Goal: Browse casually: Explore the website without a specific task or goal

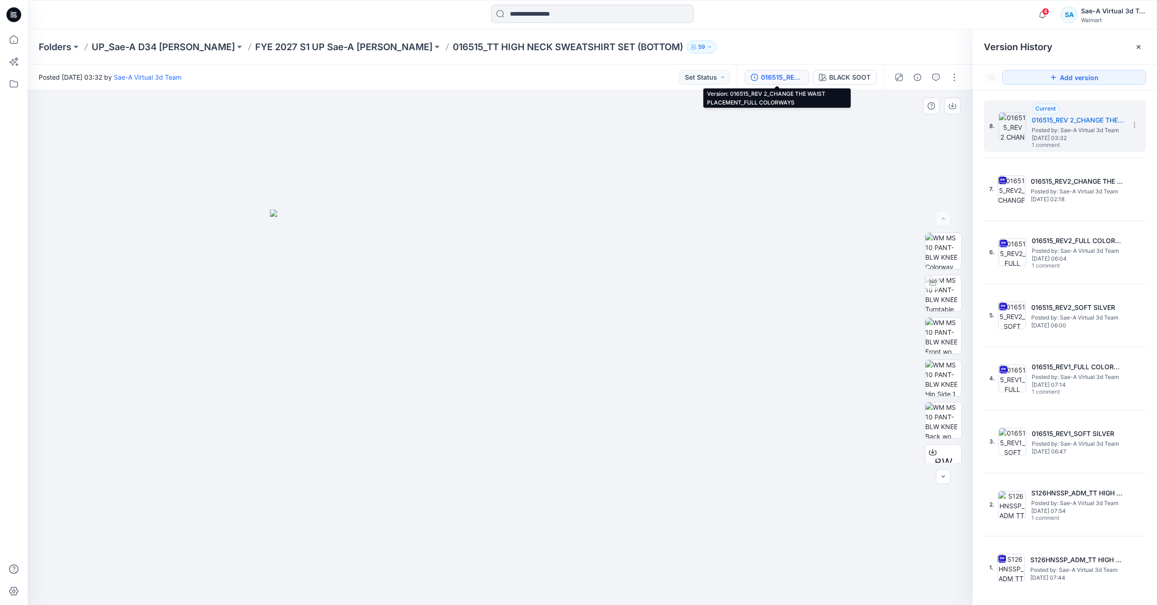
scroll to position [455, 0]
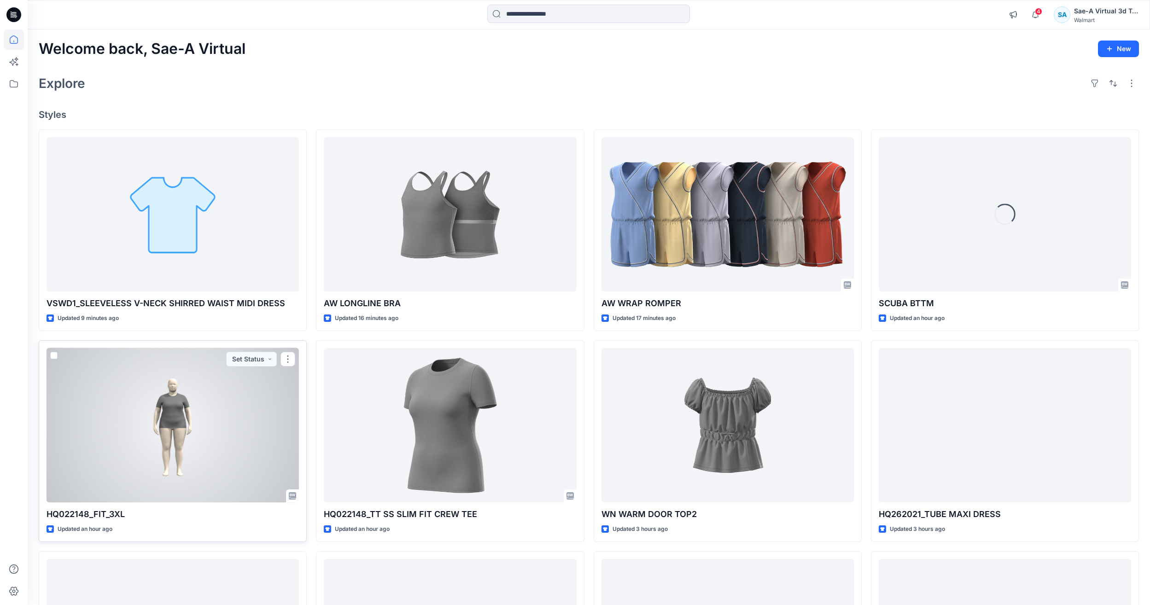
click at [233, 428] on div at bounding box center [173, 425] width 252 height 154
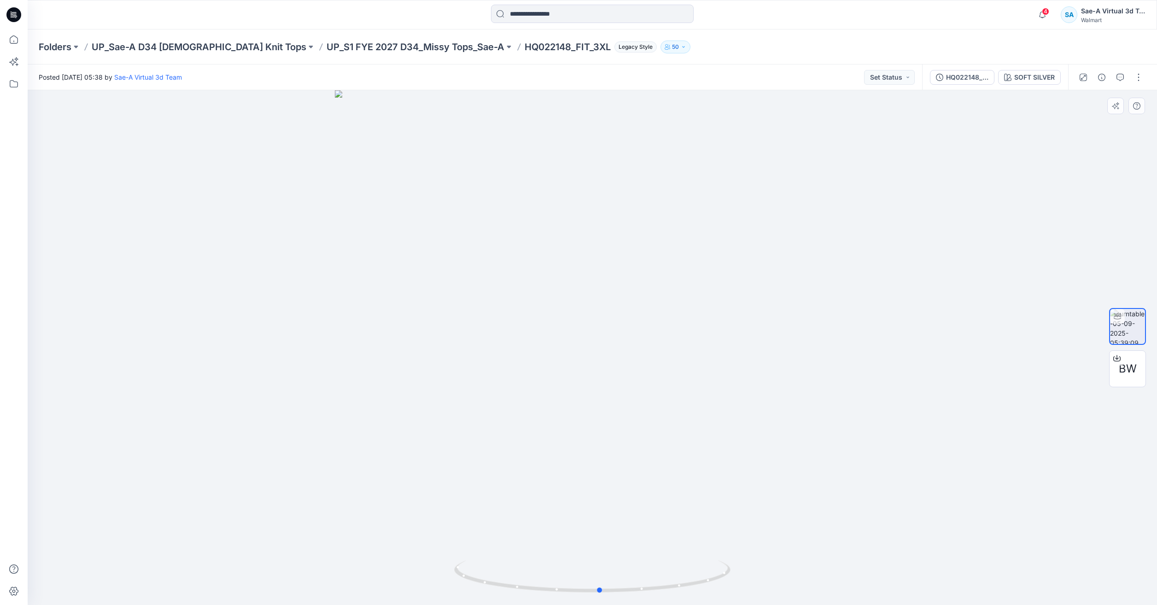
drag, startPoint x: 592, startPoint y: 588, endPoint x: 599, endPoint y: 516, distance: 72.8
click at [599, 516] on div at bounding box center [593, 347] width 1130 height 515
drag, startPoint x: 634, startPoint y: 357, endPoint x: 630, endPoint y: 389, distance: 32.5
click at [13, 46] on icon at bounding box center [14, 39] width 20 height 20
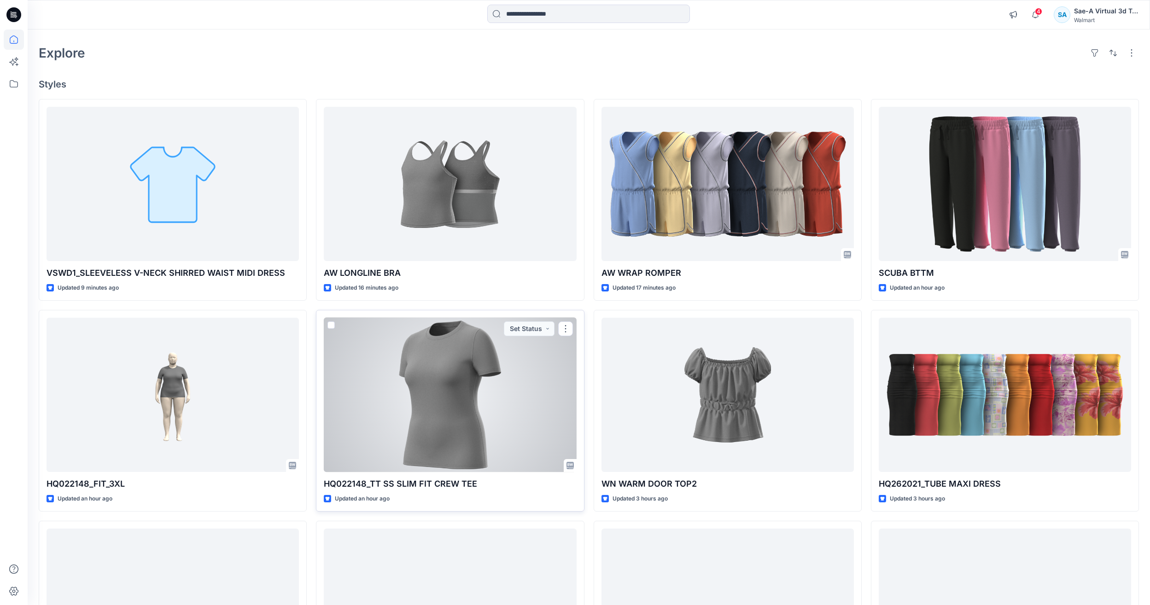
scroll to position [92, 0]
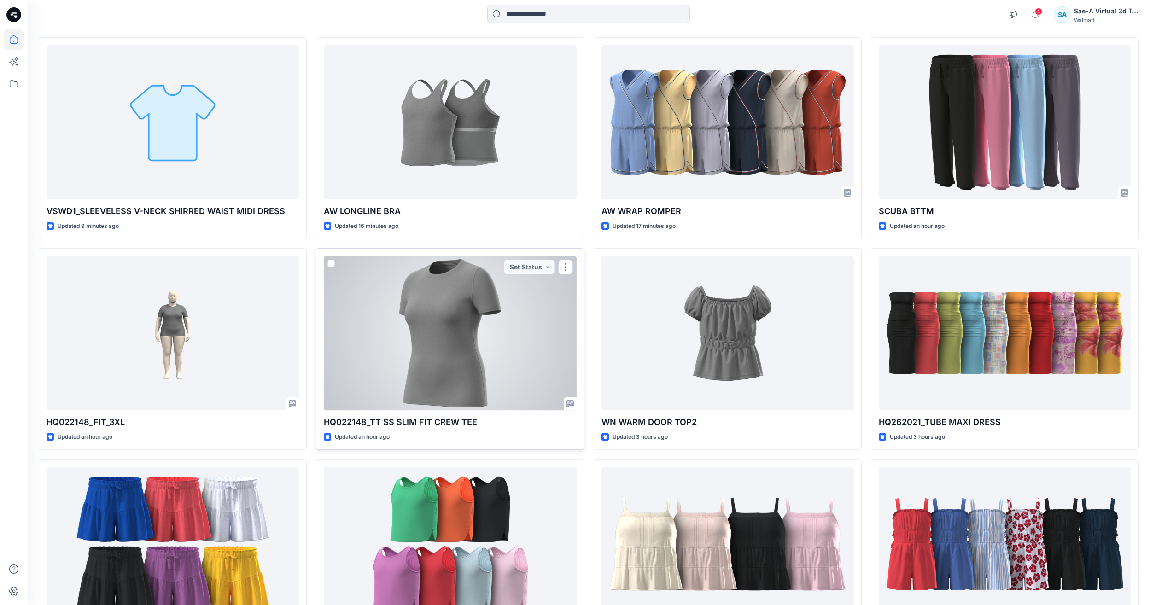
click at [434, 354] on div at bounding box center [450, 333] width 252 height 154
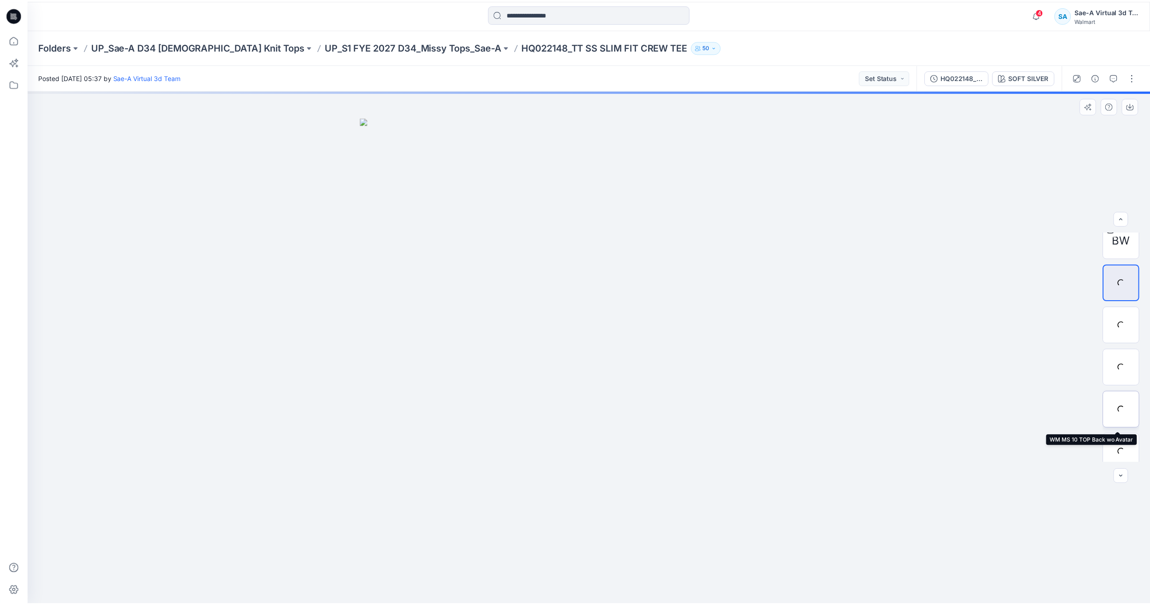
scroll to position [18, 0]
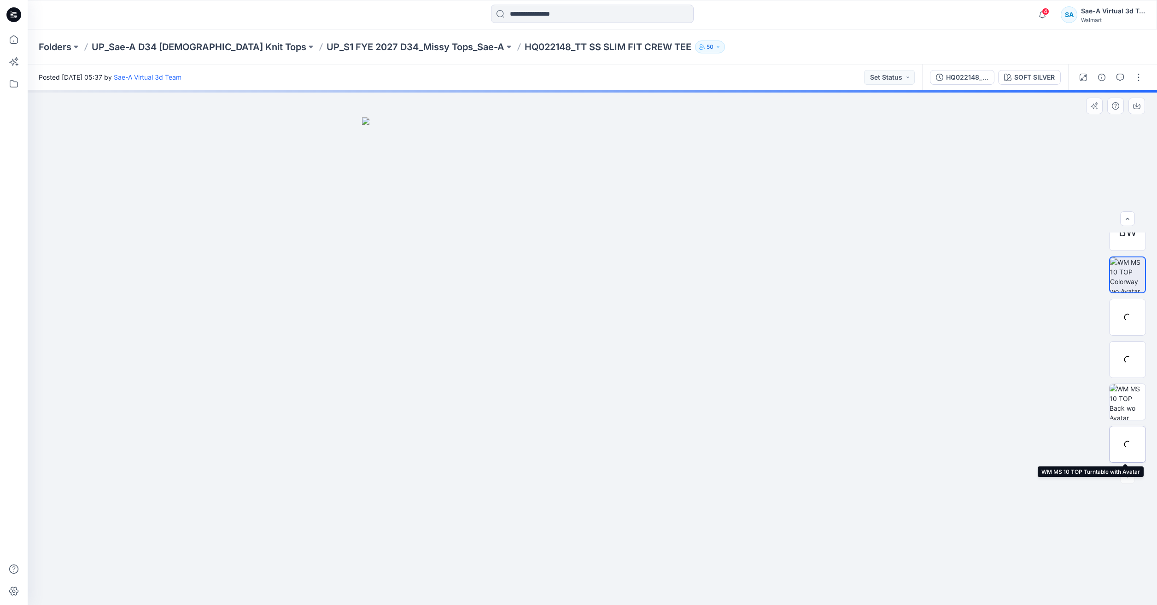
click at [1127, 440] on div at bounding box center [1127, 444] width 37 height 37
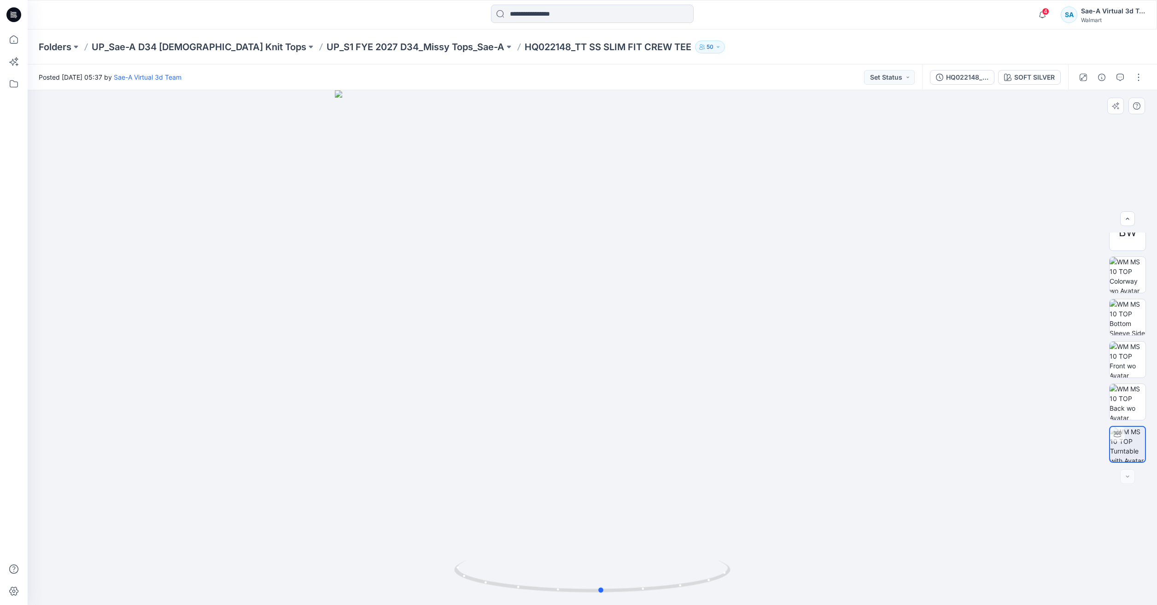
drag, startPoint x: 598, startPoint y: 594, endPoint x: 331, endPoint y: 531, distance: 274.6
click at [331, 531] on div at bounding box center [593, 347] width 1130 height 515
click at [17, 43] on icon at bounding box center [14, 39] width 20 height 20
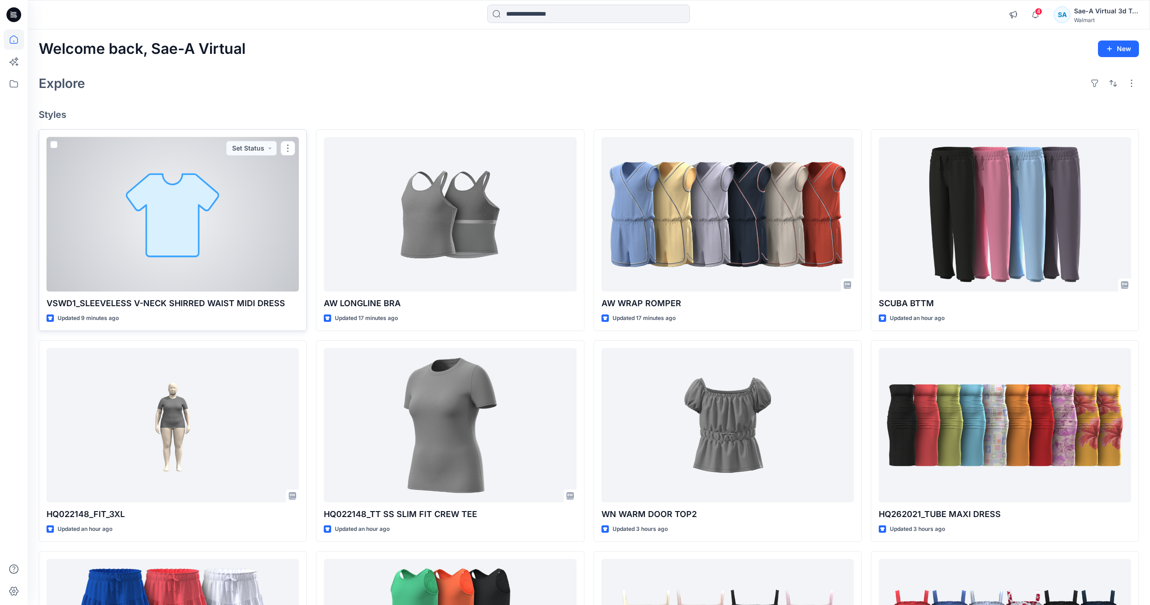
click at [221, 249] on div at bounding box center [173, 214] width 252 height 154
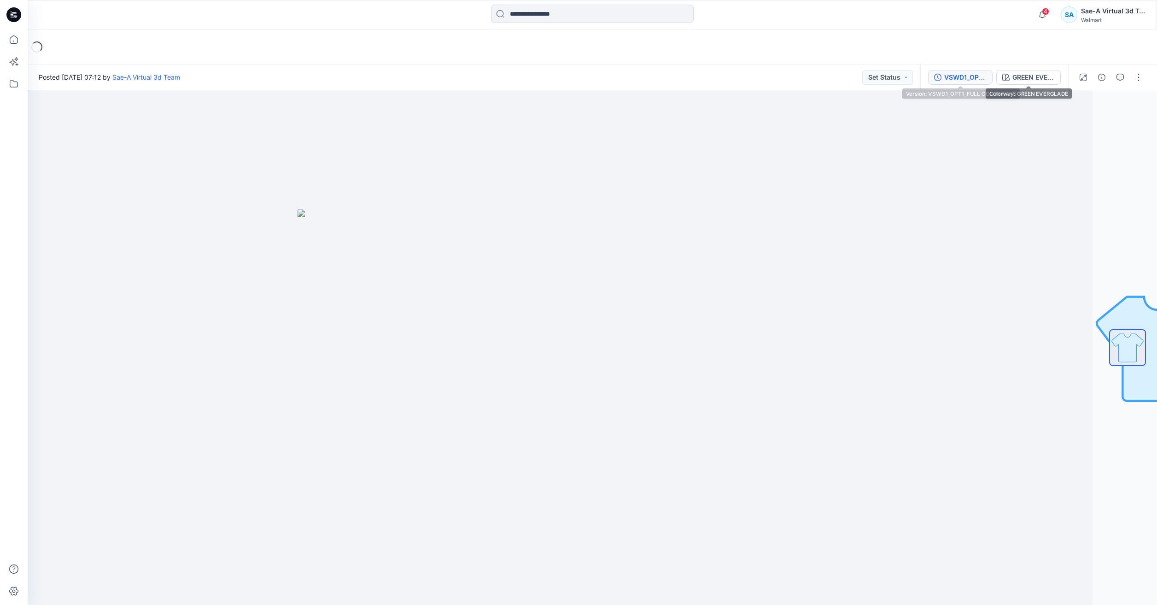
click at [961, 73] on div "VSWD1_OPT1_FULL COLORWAYS" at bounding box center [965, 77] width 42 height 10
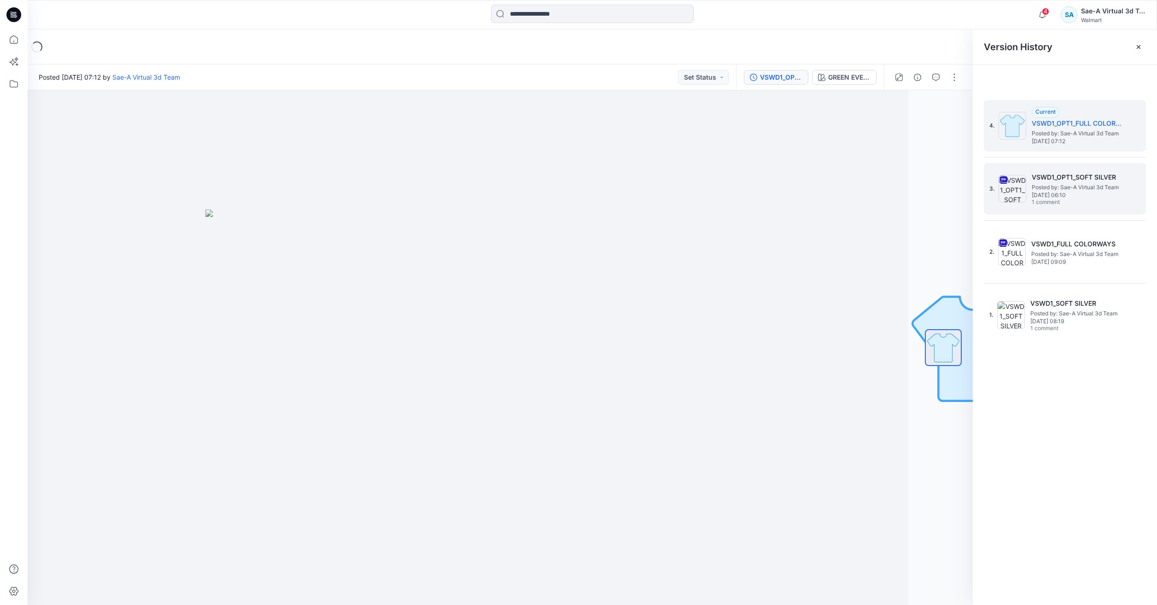
click at [1037, 181] on h5 "VSWD1_OPT1_SOFT SILVER" at bounding box center [1078, 177] width 92 height 11
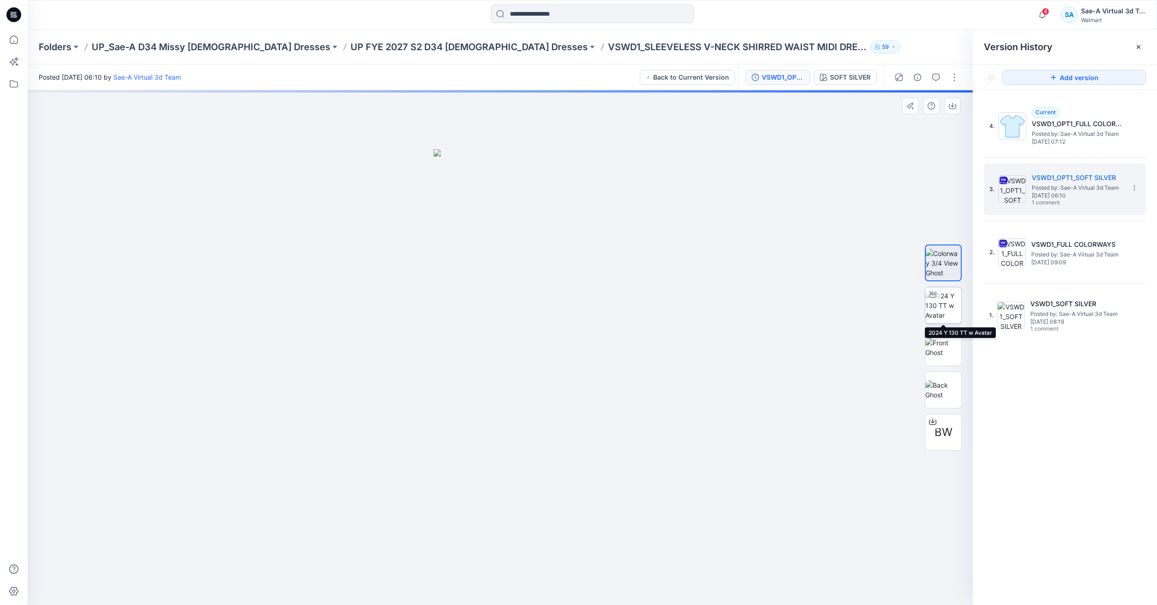
click at [939, 309] on img at bounding box center [944, 305] width 36 height 29
drag, startPoint x: 534, startPoint y: 332, endPoint x: 532, endPoint y: 250, distance: 81.6
drag, startPoint x: 533, startPoint y: 380, endPoint x: 531, endPoint y: 343, distance: 36.9
drag, startPoint x: 504, startPoint y: 592, endPoint x: 266, endPoint y: 549, distance: 241.6
click at [266, 549] on div at bounding box center [500, 347] width 945 height 515
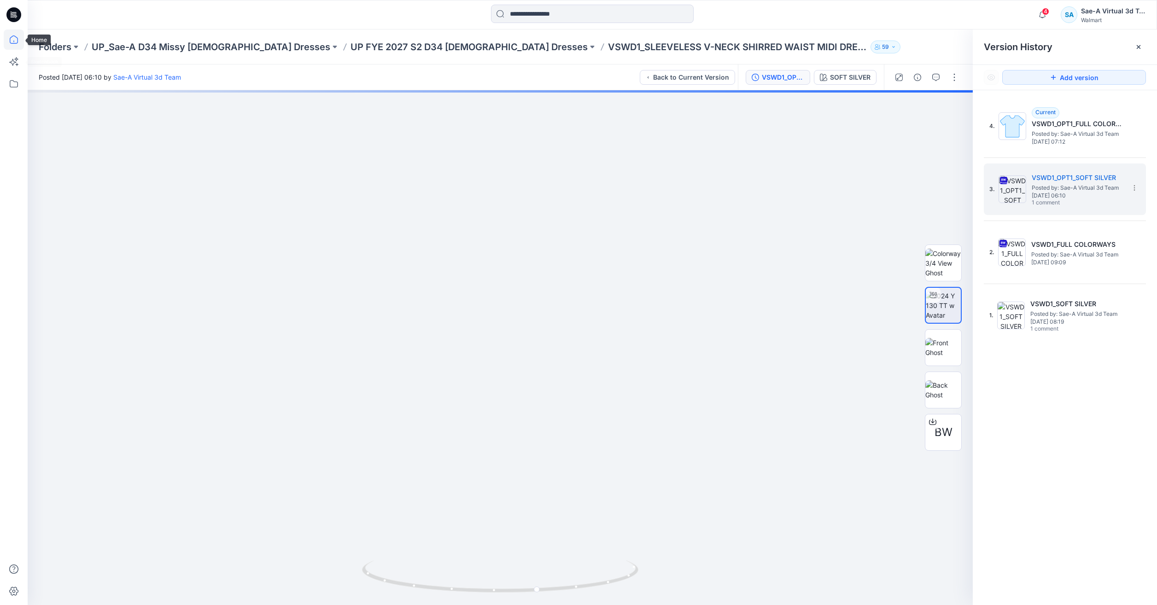
click at [15, 44] on icon at bounding box center [14, 39] width 20 height 20
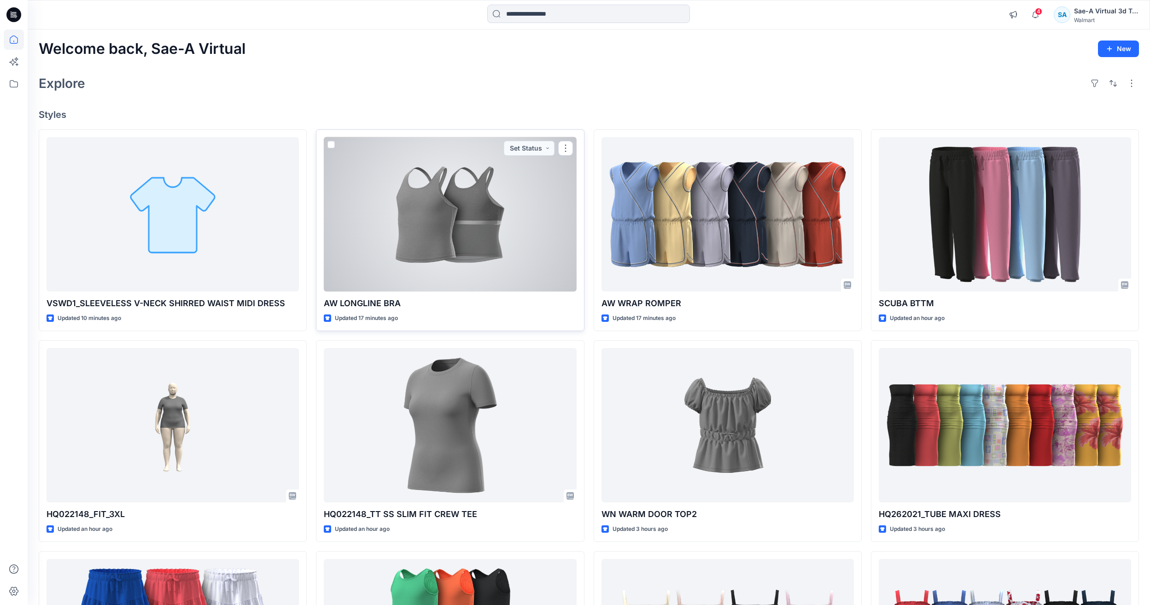
click at [432, 252] on div at bounding box center [450, 214] width 252 height 154
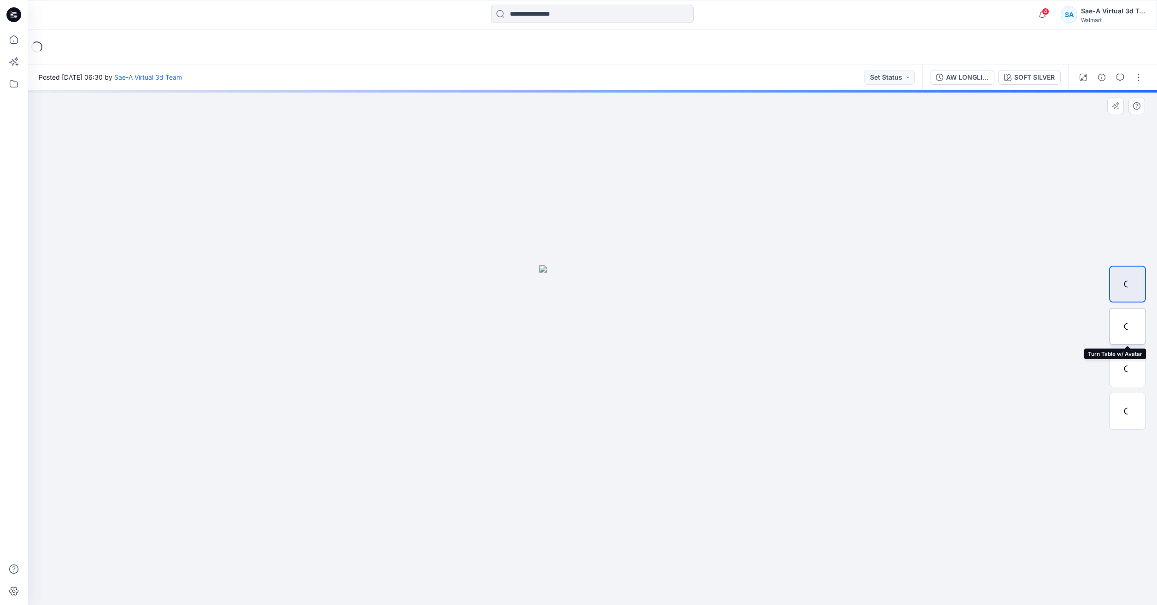
click at [1129, 331] on div at bounding box center [1127, 326] width 37 height 37
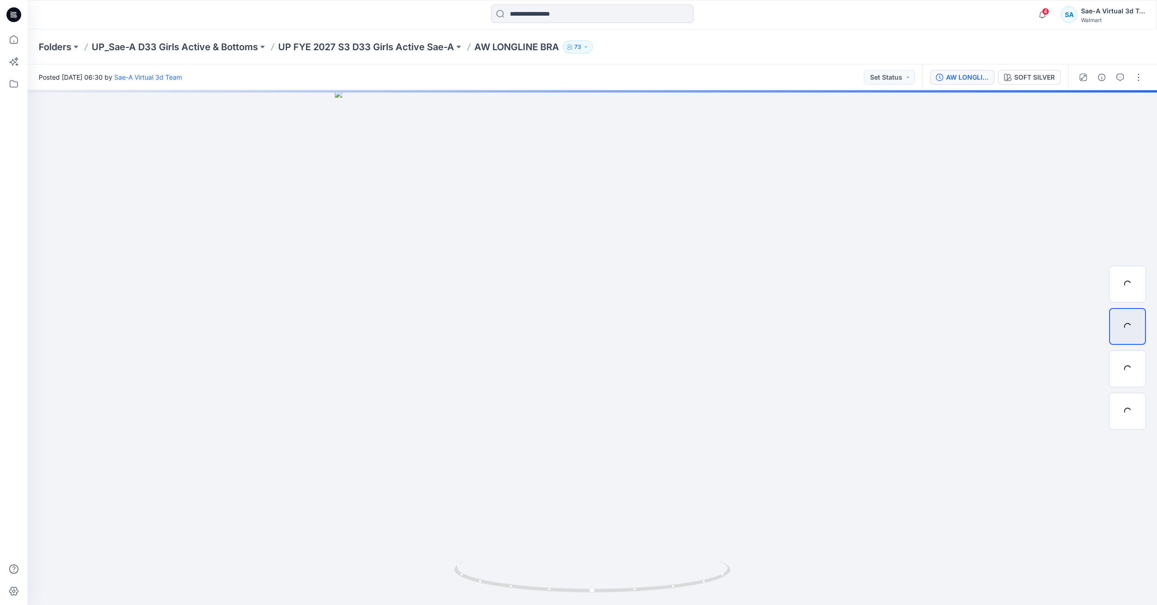
click at [968, 80] on div "AW LONGLINE BRA_ADM_SAEA_090525" at bounding box center [967, 77] width 42 height 10
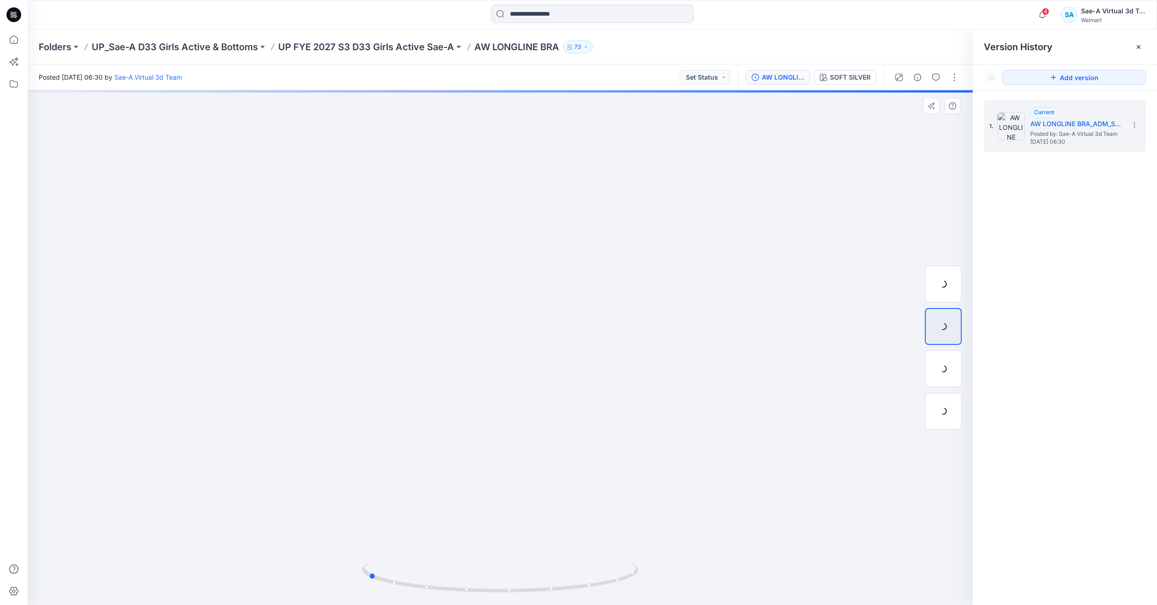
drag, startPoint x: 500, startPoint y: 590, endPoint x: 392, endPoint y: 559, distance: 112.6
click at [366, 561] on icon at bounding box center [501, 578] width 279 height 35
drag, startPoint x: 522, startPoint y: 539, endPoint x: 571, endPoint y: 536, distance: 49.4
click at [571, 536] on img at bounding box center [500, 263] width 851 height 683
drag, startPoint x: 411, startPoint y: 585, endPoint x: 699, endPoint y: 551, distance: 290.4
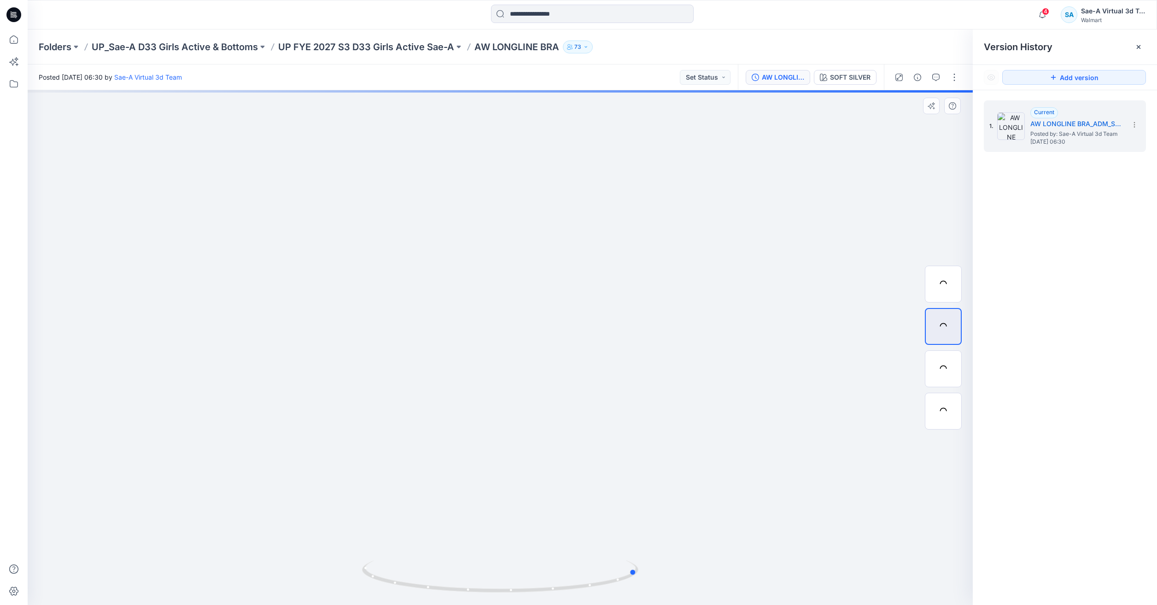
click at [699, 551] on div at bounding box center [500, 347] width 945 height 515
click at [945, 364] on div at bounding box center [943, 369] width 37 height 37
click at [932, 319] on div at bounding box center [943, 326] width 37 height 37
drag, startPoint x: 490, startPoint y: 589, endPoint x: 358, endPoint y: 562, distance: 134.6
click at [358, 562] on div at bounding box center [500, 347] width 945 height 515
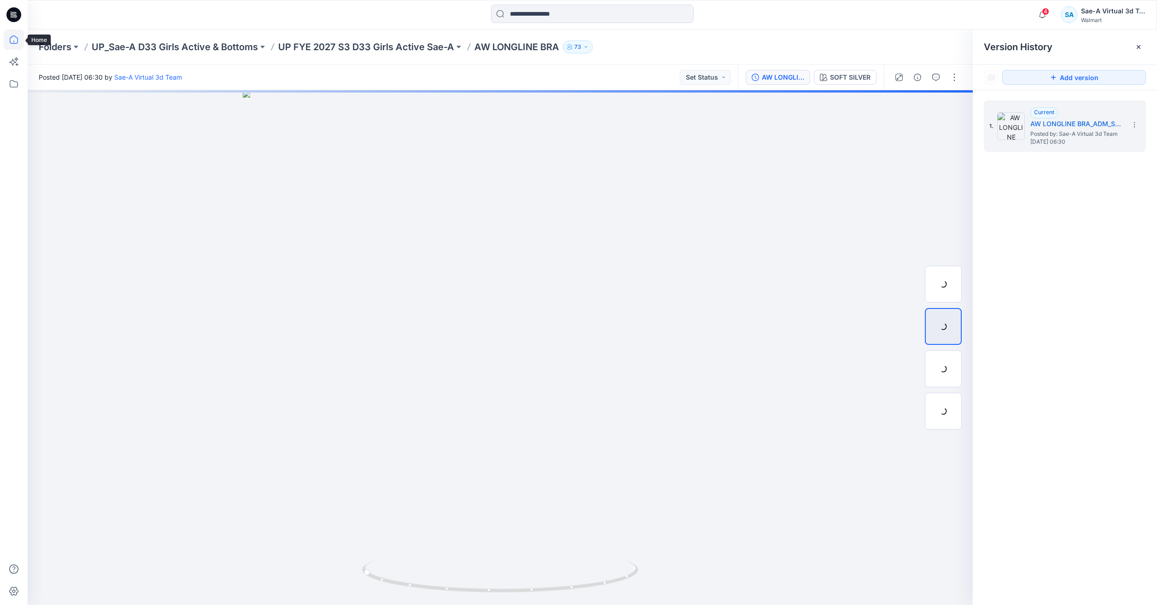
click at [18, 41] on icon at bounding box center [14, 39] width 8 height 8
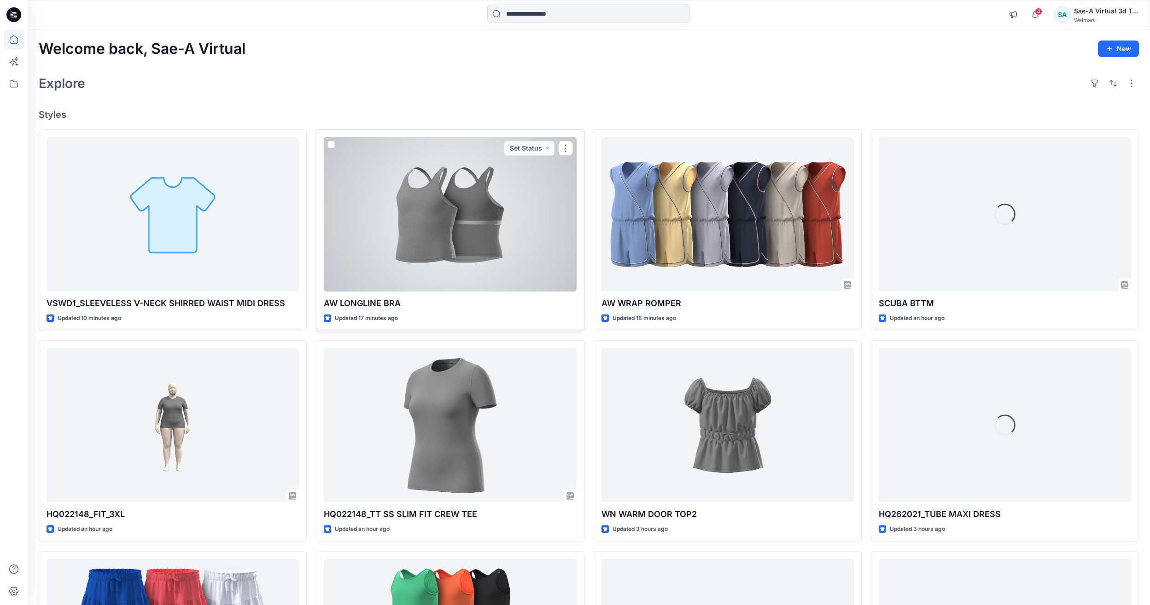
click at [485, 239] on div at bounding box center [450, 214] width 252 height 154
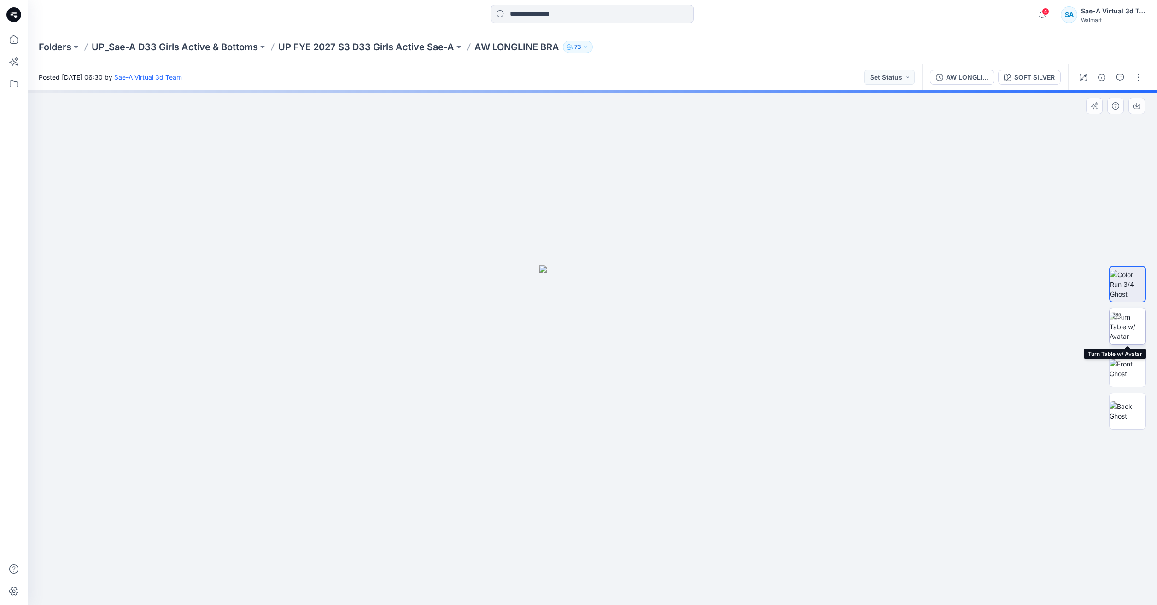
click at [1126, 331] on img at bounding box center [1128, 326] width 36 height 29
drag, startPoint x: 591, startPoint y: 587, endPoint x: 911, endPoint y: 509, distance: 329.7
click at [898, 516] on div at bounding box center [593, 347] width 1130 height 515
click at [1122, 416] on img at bounding box center [1128, 411] width 36 height 19
click at [1128, 328] on img at bounding box center [1128, 326] width 36 height 29
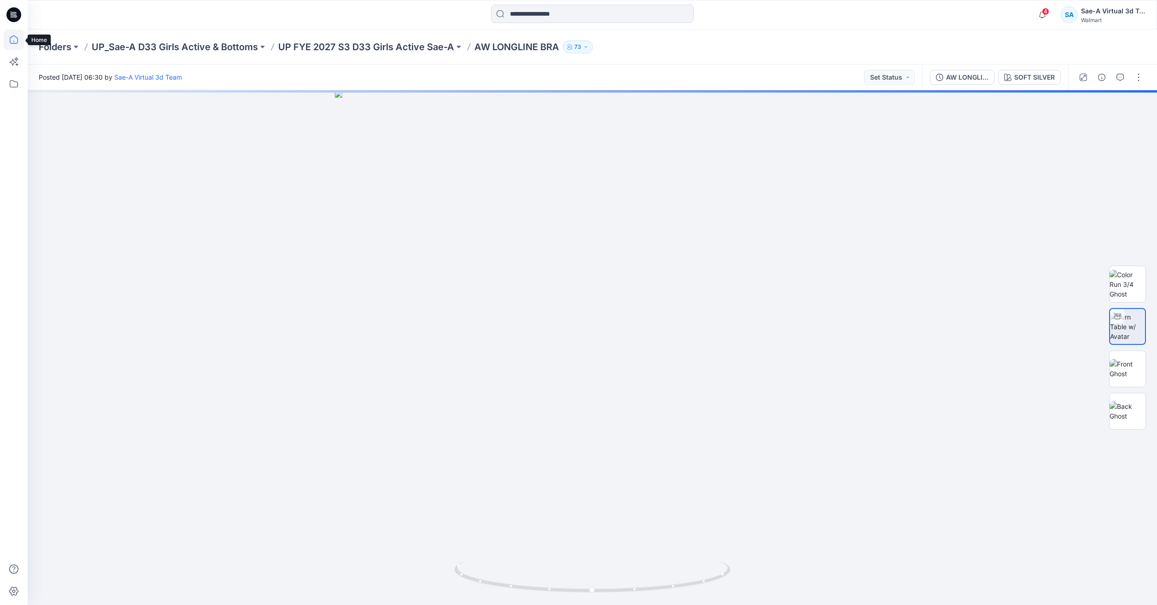
click at [17, 42] on icon at bounding box center [14, 39] width 20 height 20
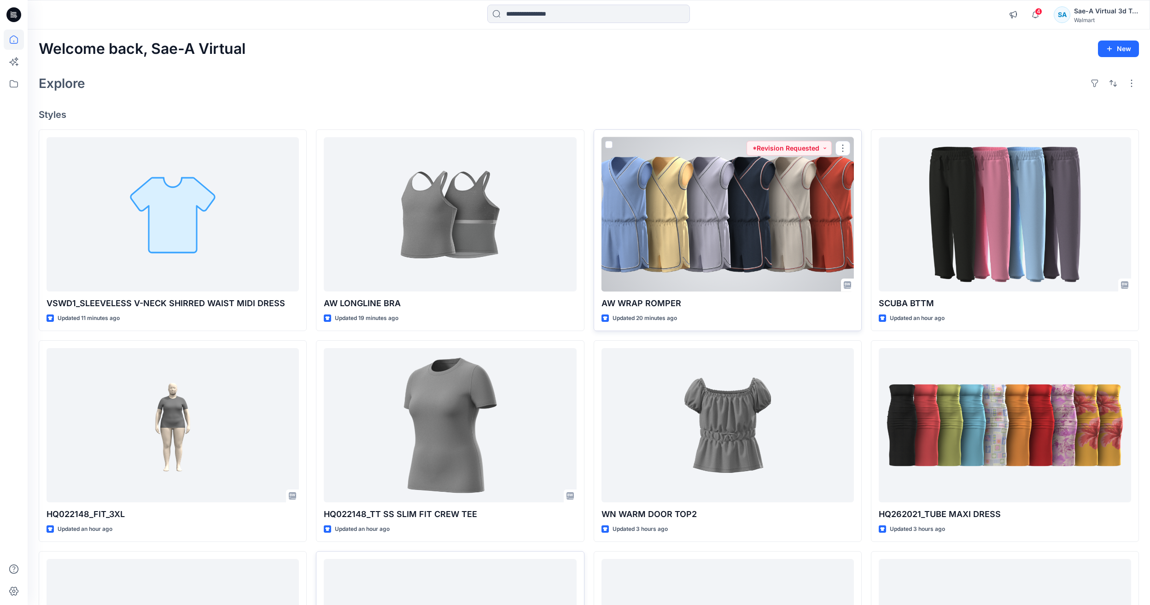
click at [723, 195] on div at bounding box center [728, 214] width 252 height 154
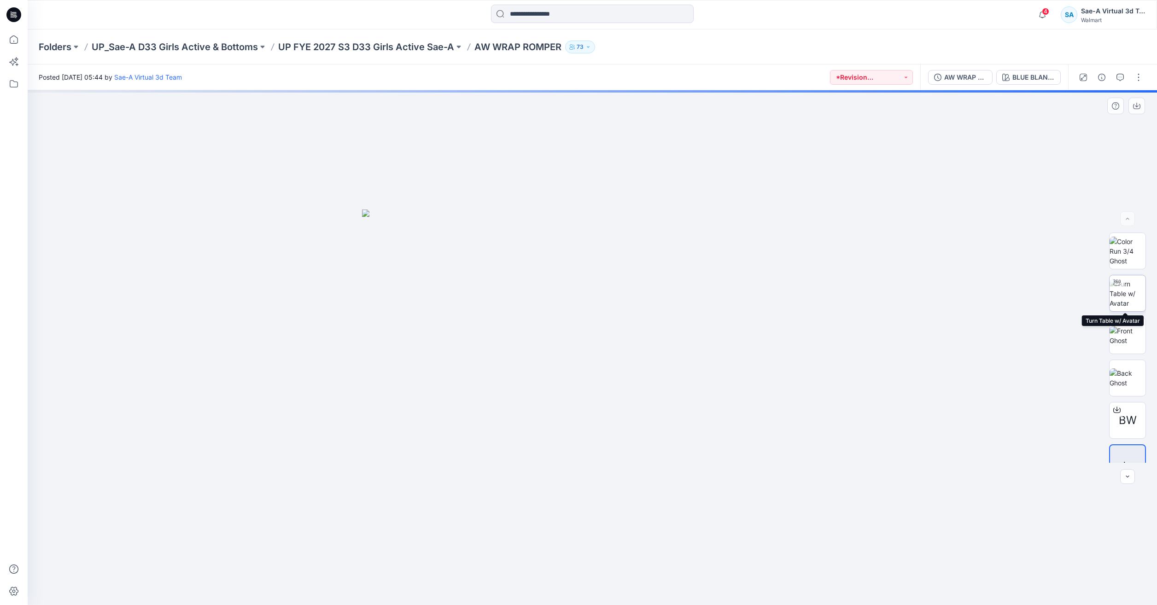
click at [1122, 295] on img at bounding box center [1128, 293] width 36 height 29
drag, startPoint x: 595, startPoint y: 591, endPoint x: 631, endPoint y: 535, distance: 65.9
click at [631, 535] on div at bounding box center [593, 347] width 1130 height 515
click at [10, 45] on icon at bounding box center [14, 39] width 20 height 20
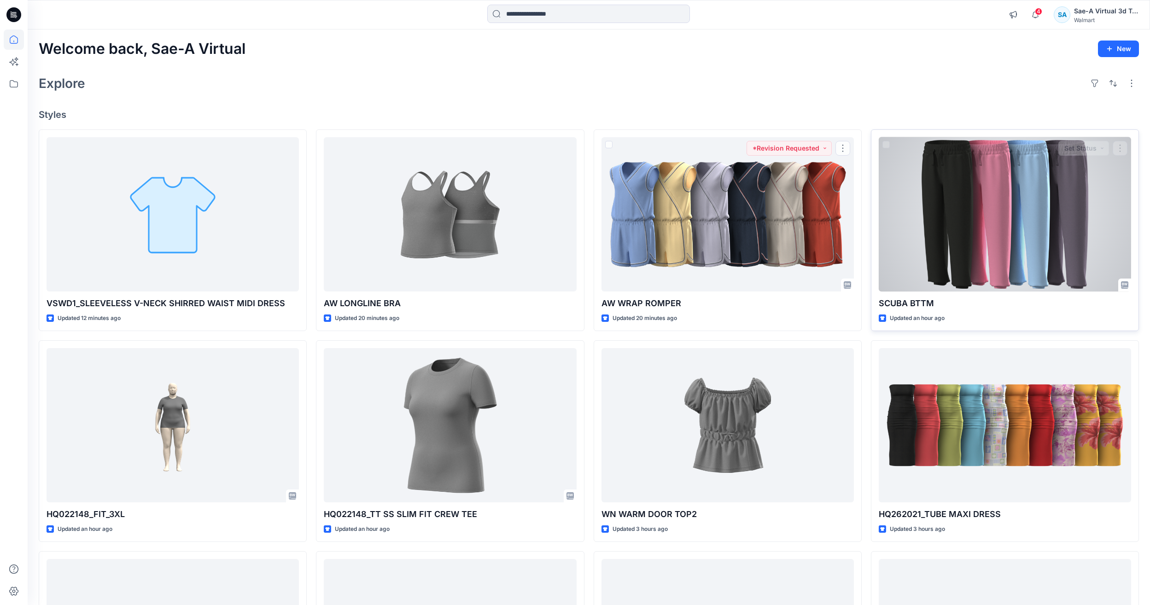
click at [942, 211] on div at bounding box center [1005, 214] width 252 height 154
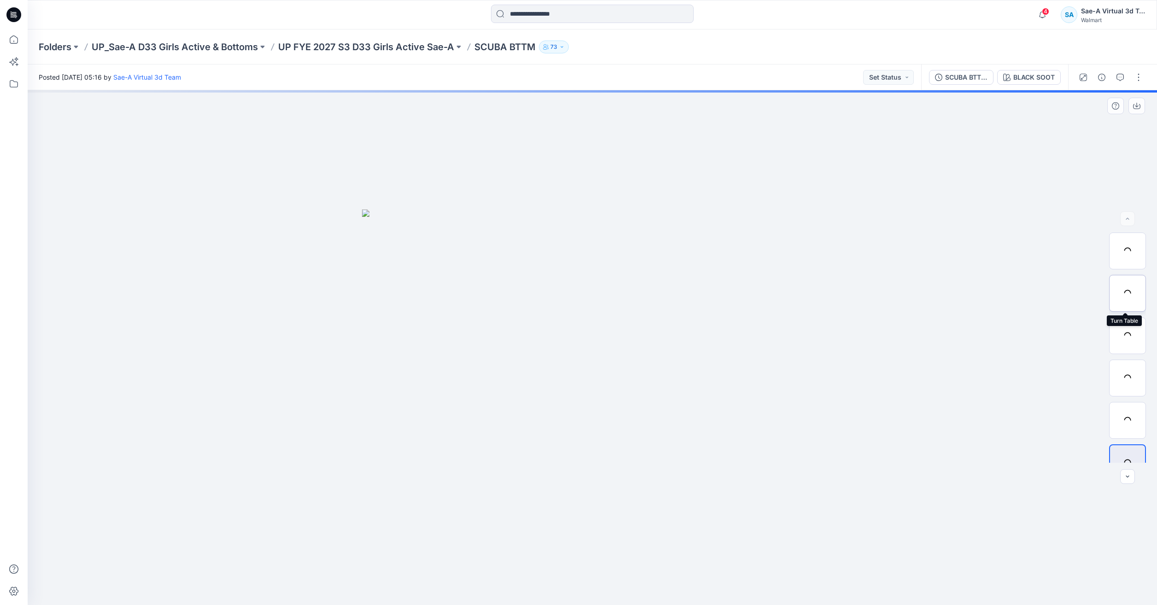
click at [1125, 296] on div at bounding box center [1127, 293] width 37 height 37
drag, startPoint x: 679, startPoint y: 380, endPoint x: 666, endPoint y: 244, distance: 136.5
drag, startPoint x: 685, startPoint y: 312, endPoint x: 670, endPoint y: 270, distance: 44.4
drag, startPoint x: 592, startPoint y: 587, endPoint x: 615, endPoint y: 542, distance: 51.3
click at [604, 546] on div at bounding box center [593, 347] width 1130 height 515
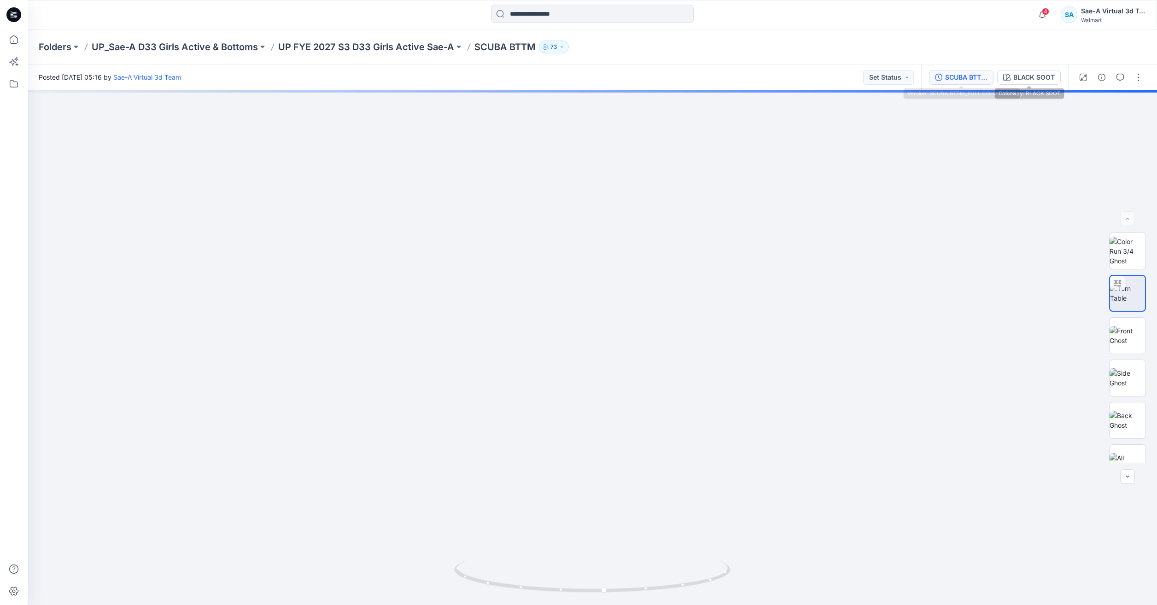
click at [964, 78] on div "SCUBA BTTM_FULL COLORWAYS" at bounding box center [966, 77] width 42 height 10
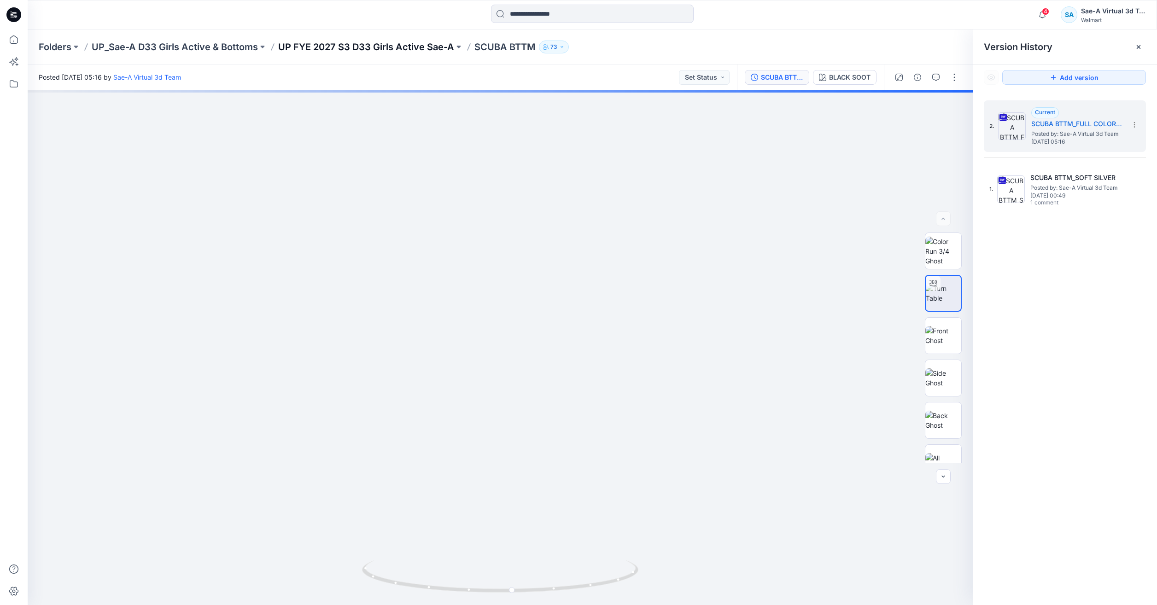
click at [401, 47] on p "UP FYE 2027 S3 D33 Girls Active Sae-A" at bounding box center [366, 47] width 176 height 13
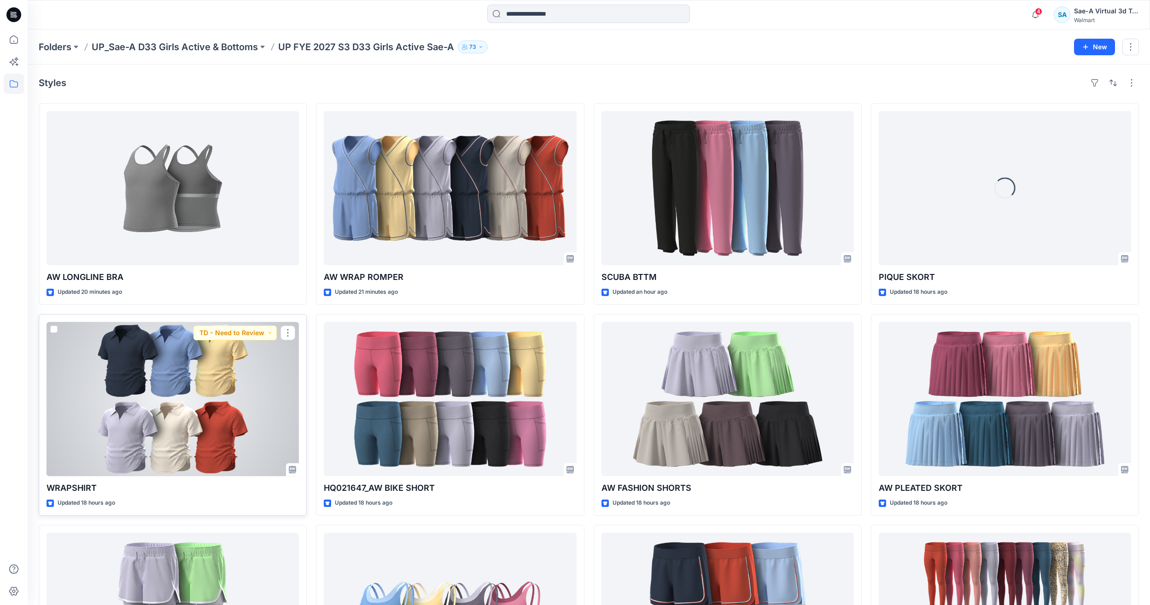
click at [213, 432] on div at bounding box center [173, 399] width 252 height 154
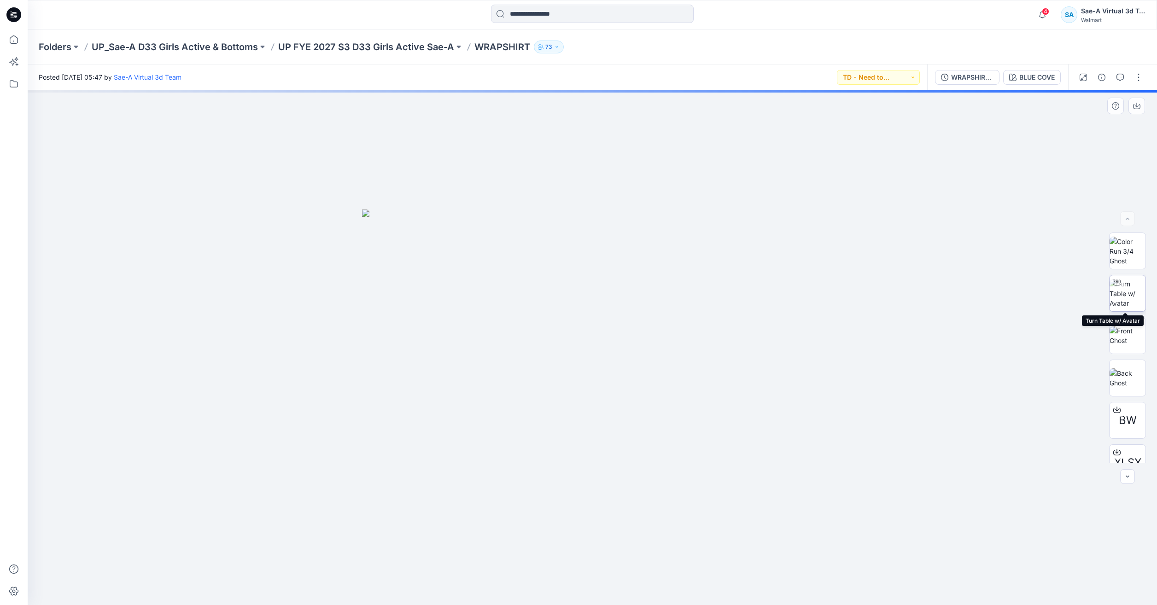
click at [1123, 305] on img at bounding box center [1128, 293] width 36 height 29
